Goal: Information Seeking & Learning: Learn about a topic

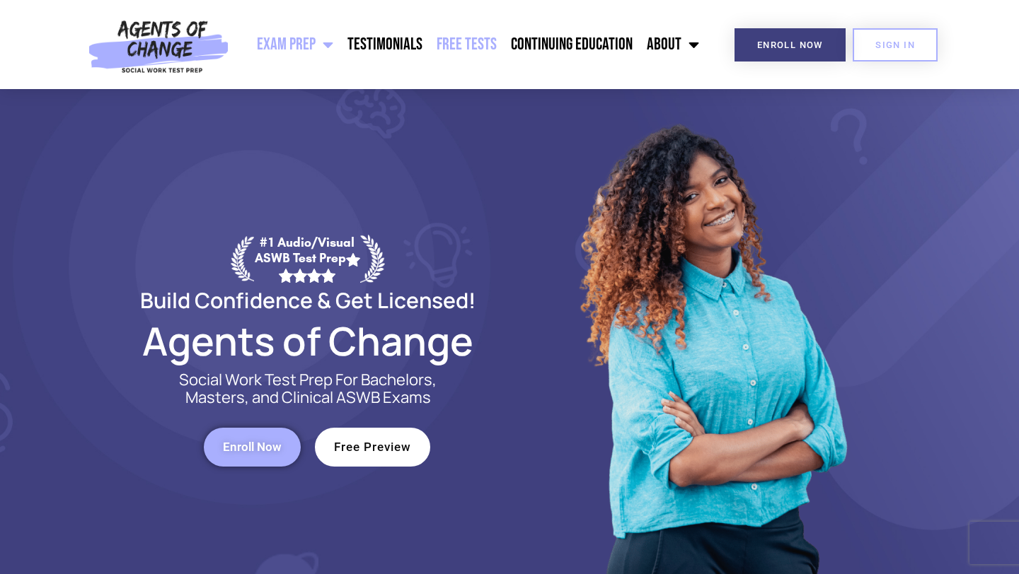
click at [473, 46] on link "Free Tests" at bounding box center [466, 44] width 74 height 35
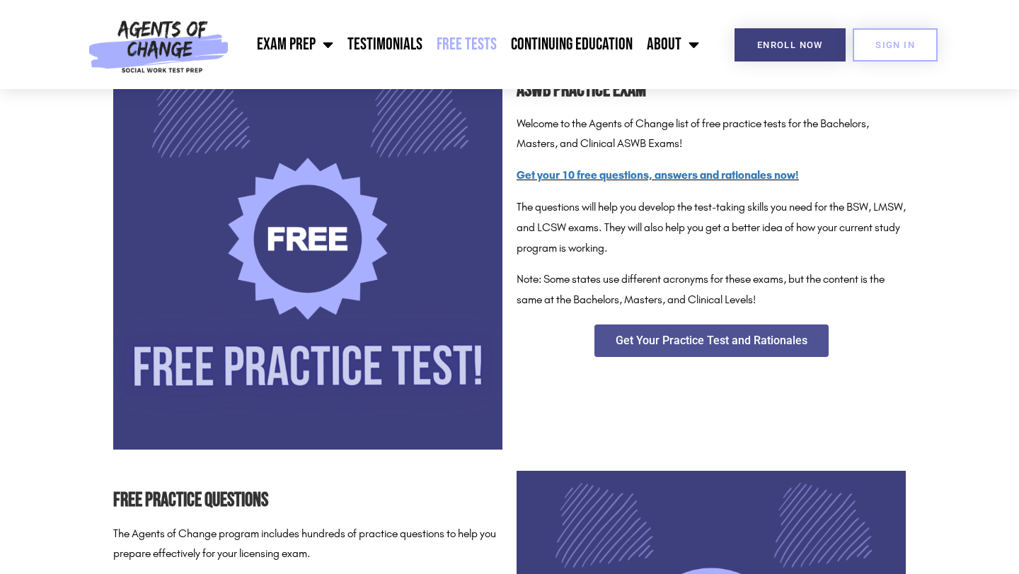
scroll to position [249, 0]
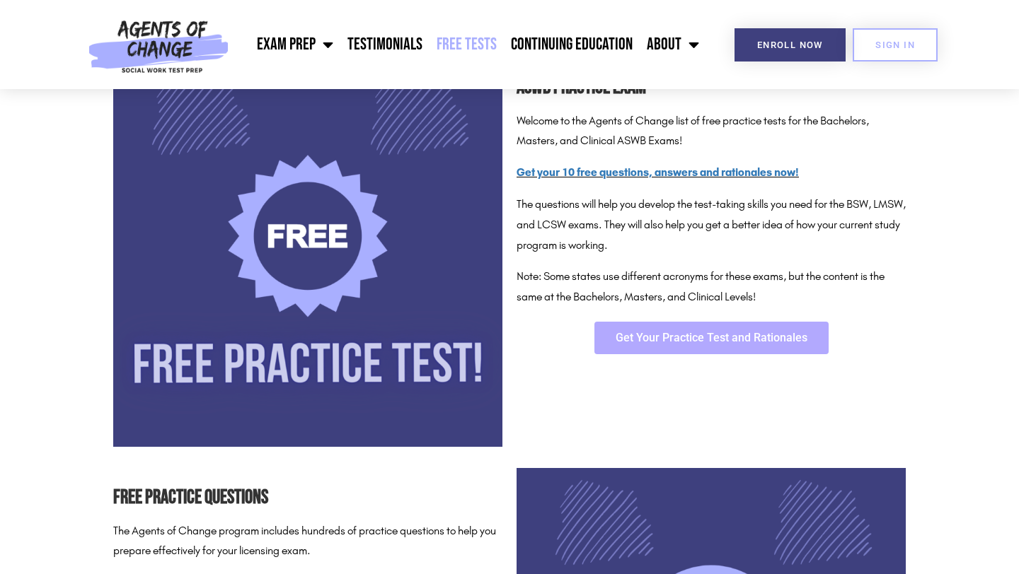
click at [678, 342] on span "Get Your Practice Test and Rationales" at bounding box center [711, 337] width 192 height 11
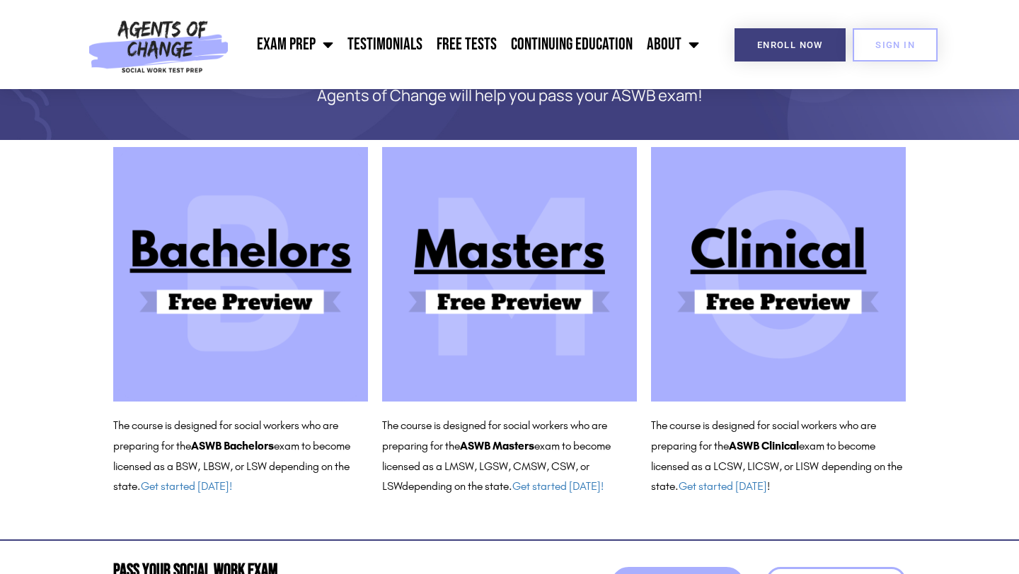
scroll to position [88, 0]
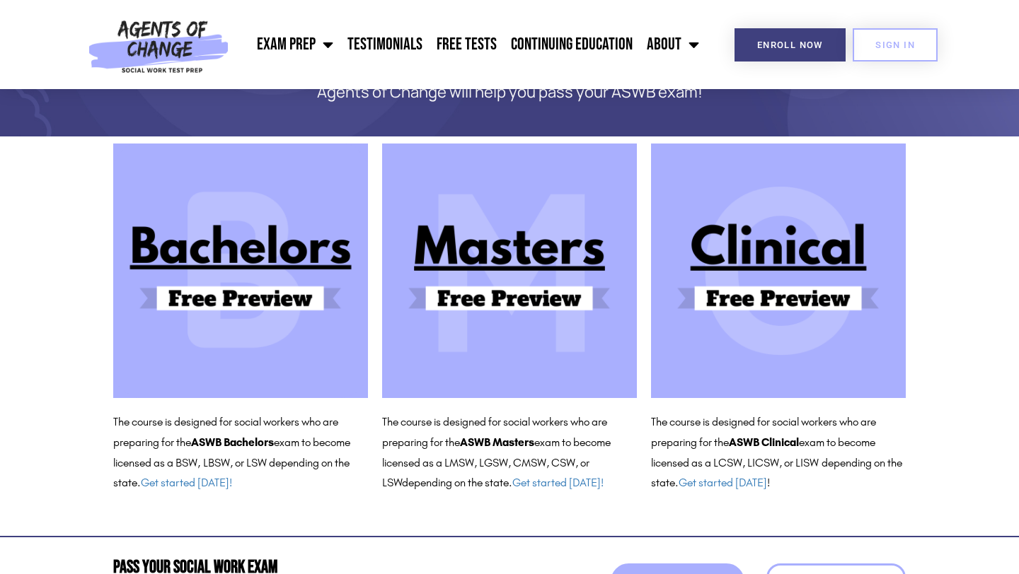
click at [555, 300] on img at bounding box center [509, 271] width 255 height 255
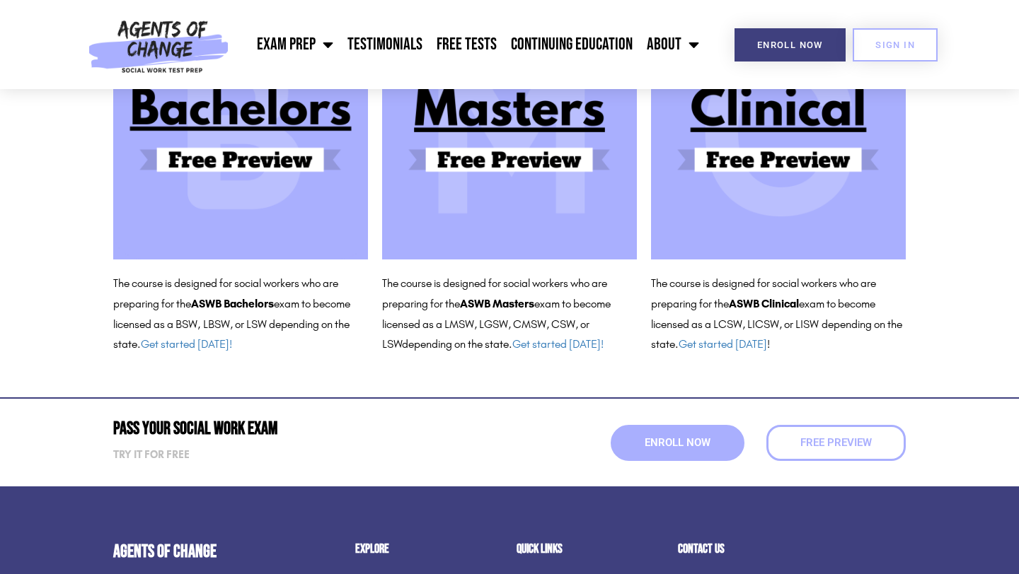
scroll to position [226, 0]
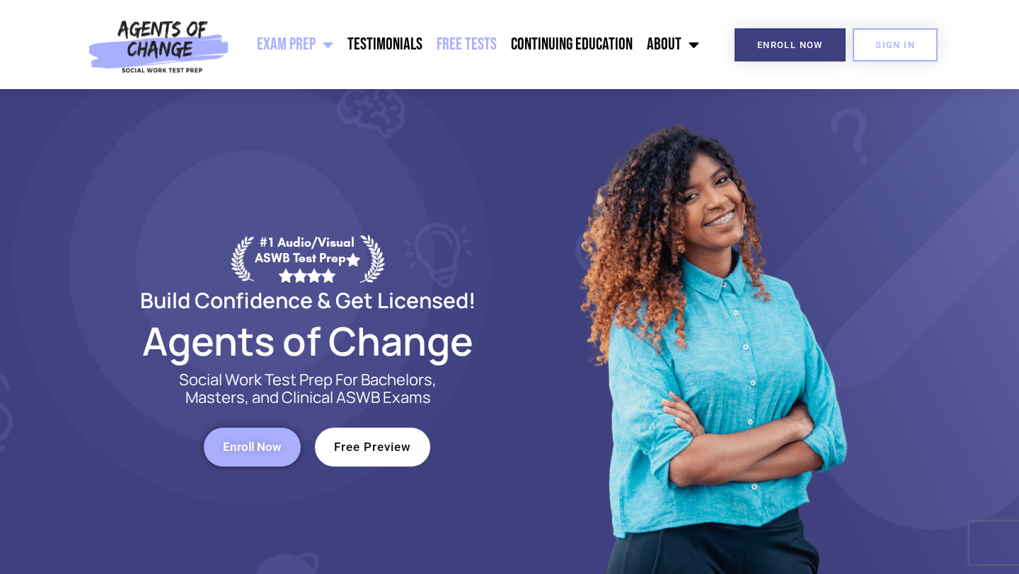
click at [482, 51] on link "Free Tests" at bounding box center [466, 44] width 74 height 35
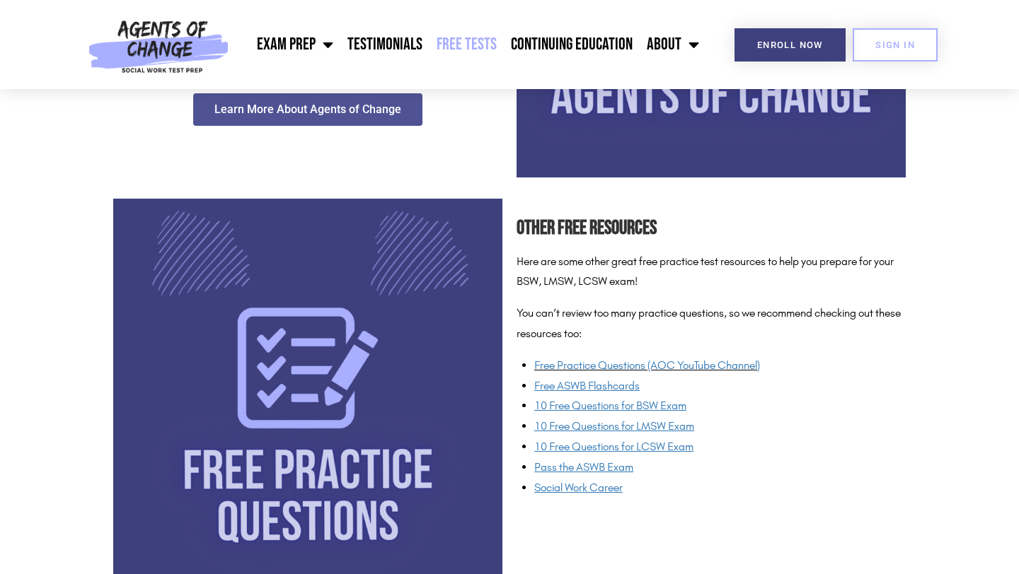
scroll to position [935, 0]
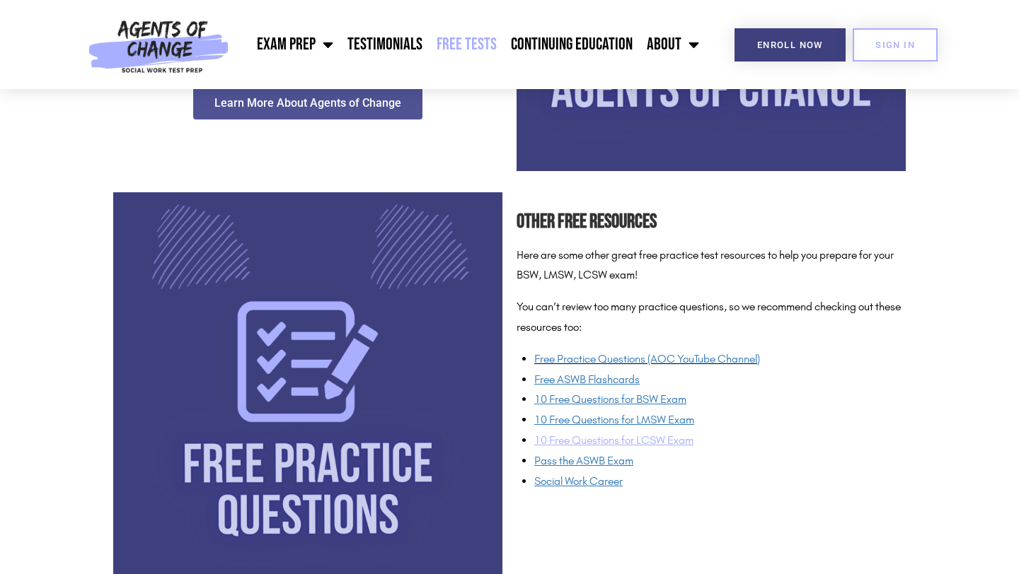
click at [645, 440] on span "10 Free Questions for LCSW Exam" at bounding box center [613, 440] width 159 height 13
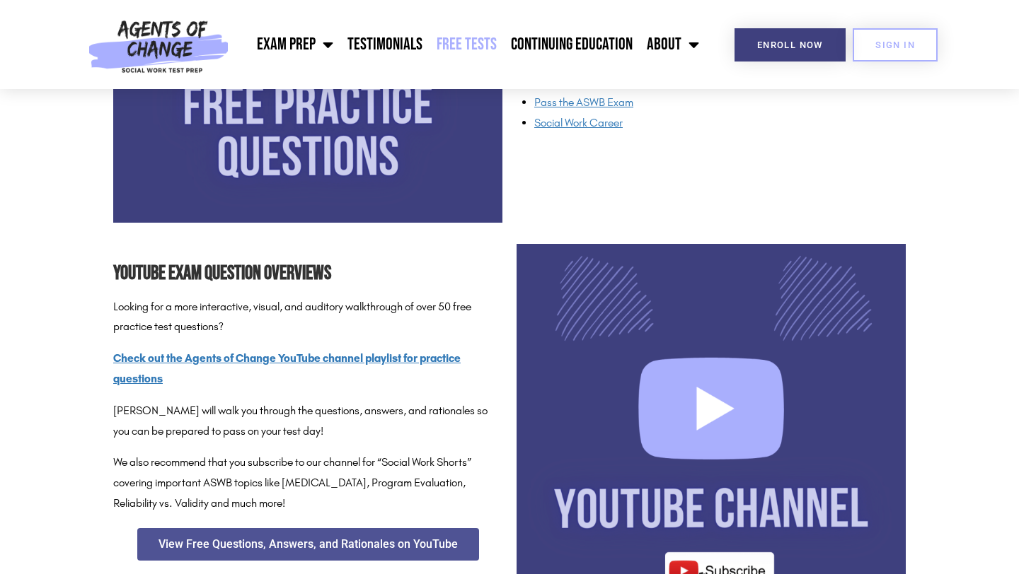
scroll to position [1299, 0]
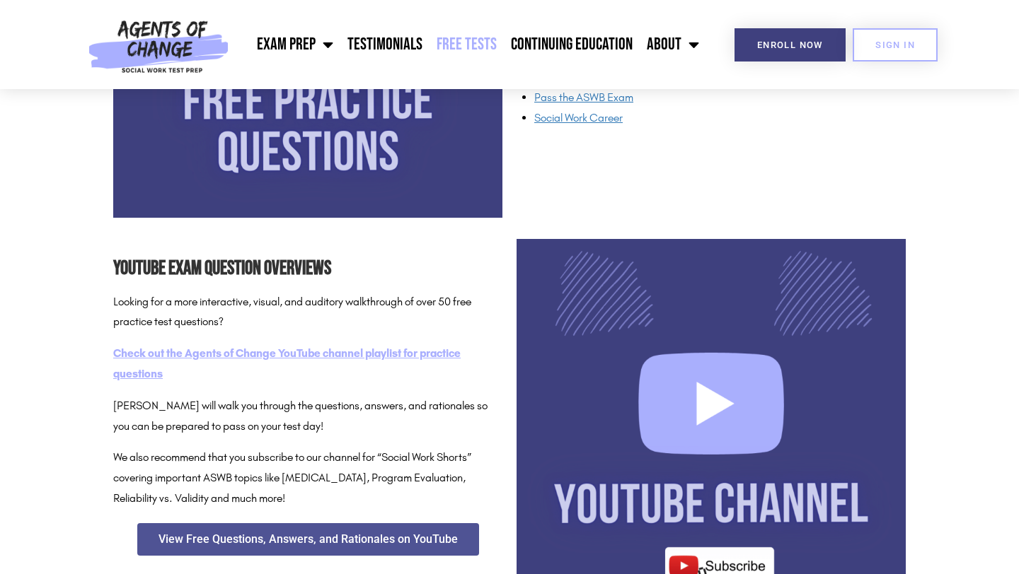
click at [341, 358] on span "Check out the Agents of Change YouTube channel playlist for practice questions" at bounding box center [286, 364] width 347 height 34
